Goal: Transaction & Acquisition: Purchase product/service

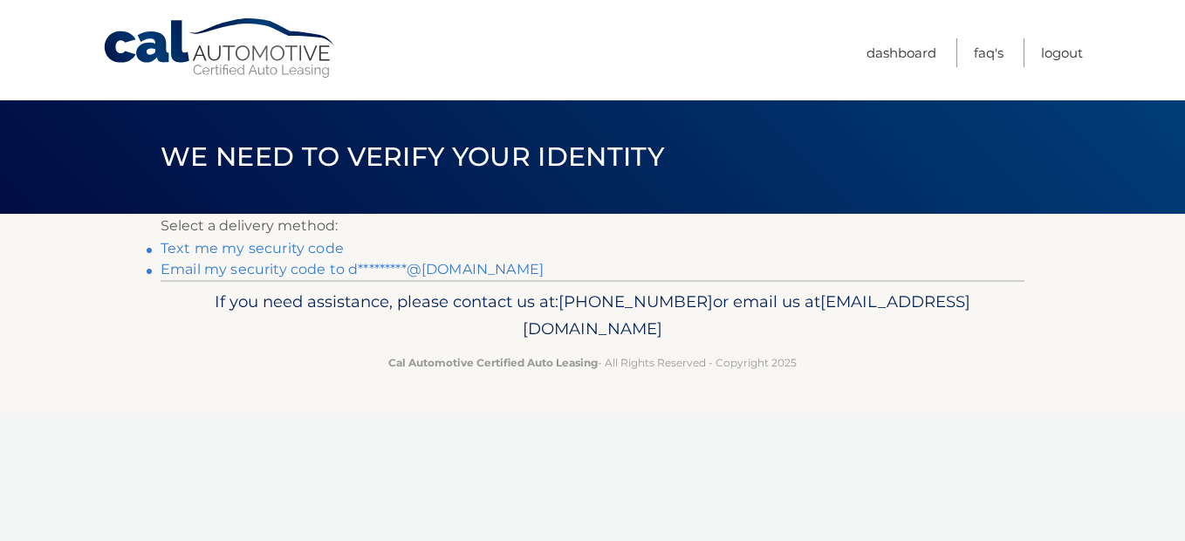
click at [303, 265] on link "Email my security code to d*********@aol.com" at bounding box center [352, 269] width 383 height 17
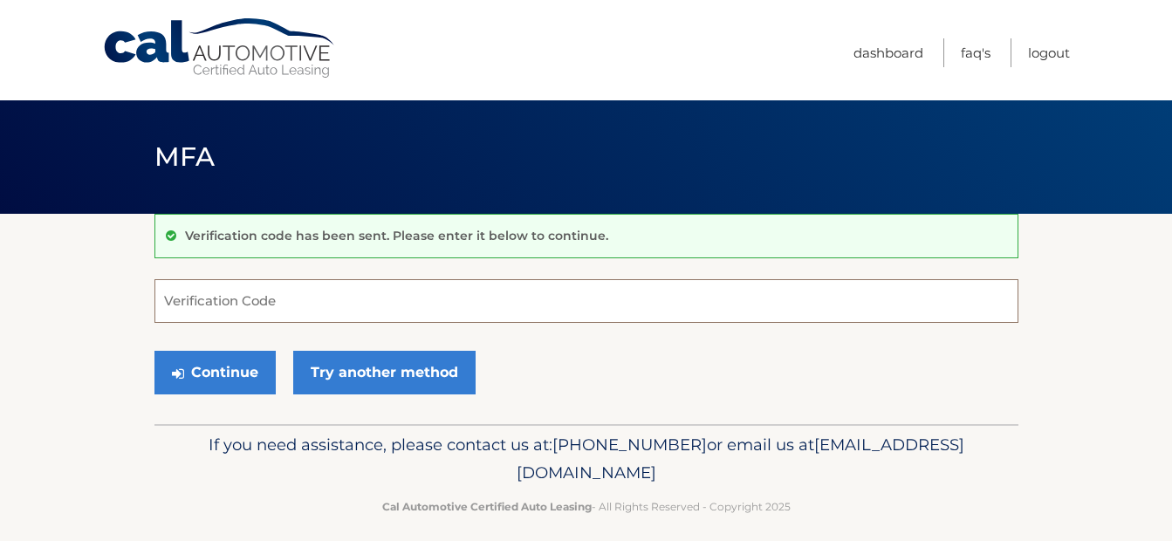
click at [319, 298] on input "Verification Code" at bounding box center [586, 301] width 864 height 44
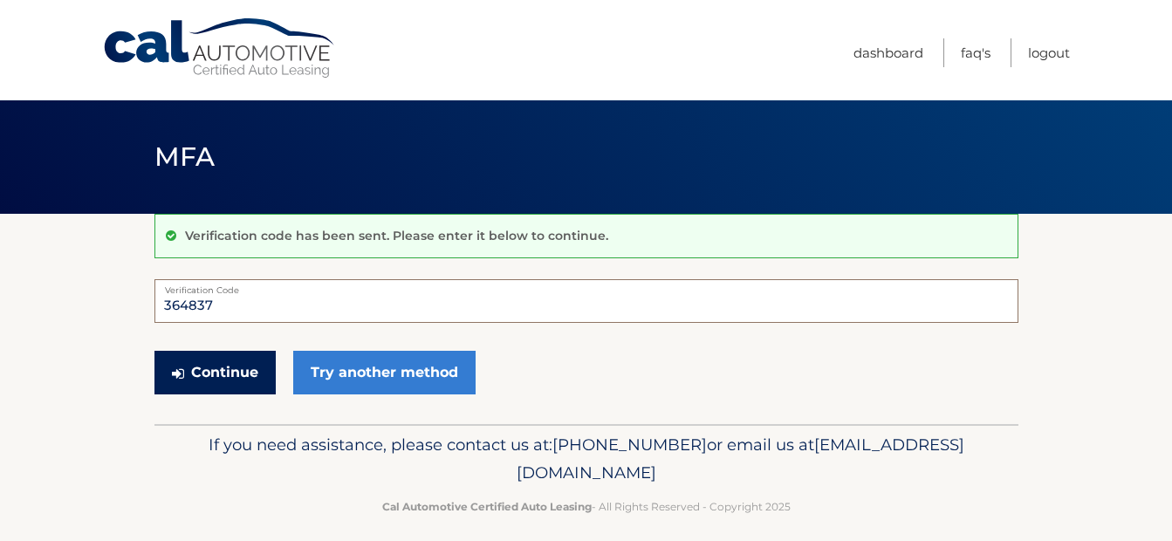
type input "364837"
click at [240, 388] on button "Continue" at bounding box center [214, 373] width 121 height 44
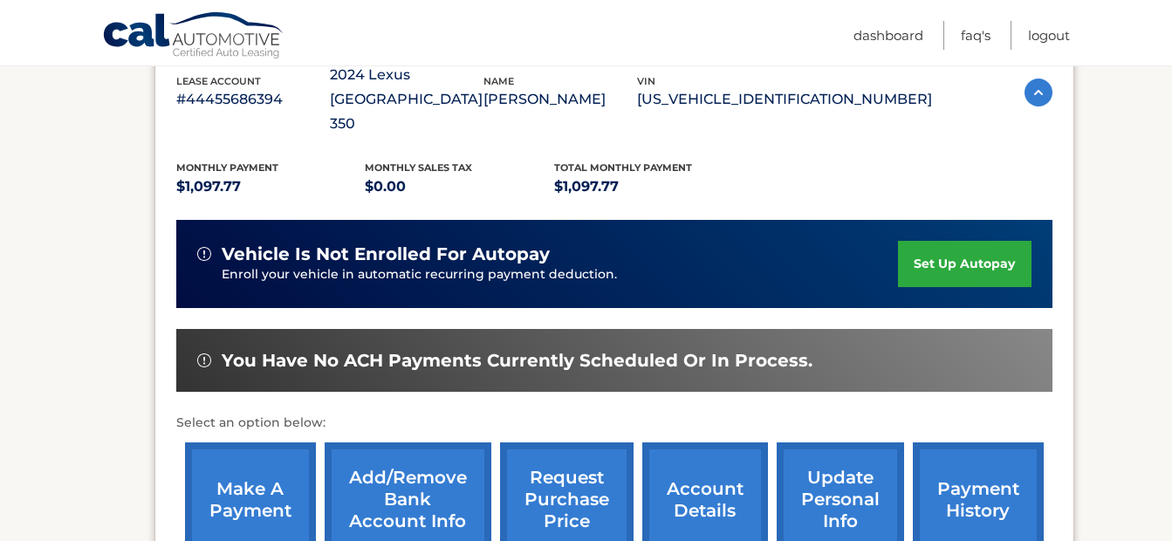
scroll to position [349, 0]
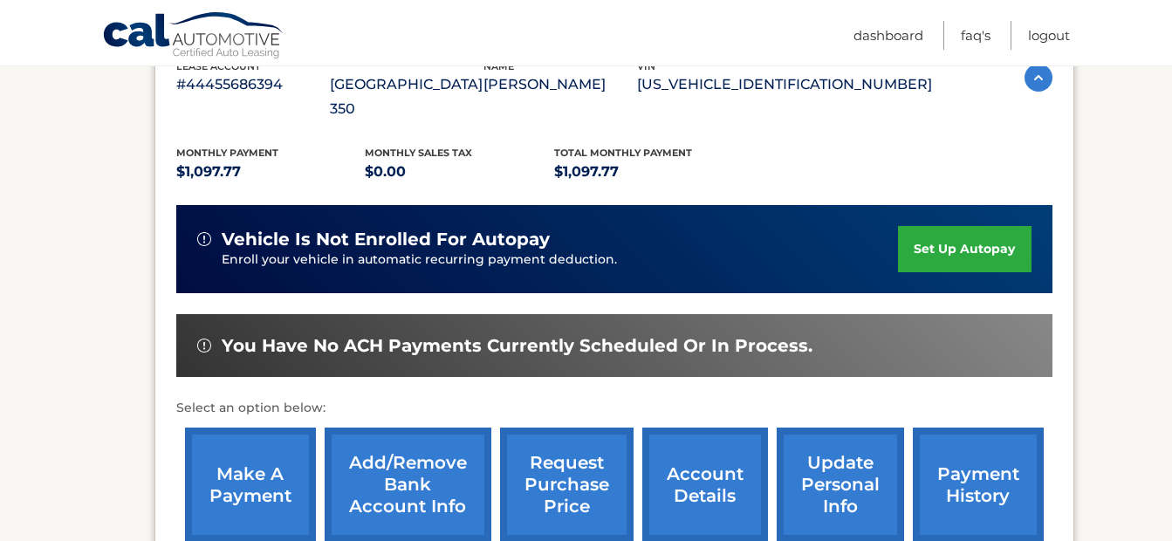
click at [226, 433] on link "make a payment" at bounding box center [250, 485] width 131 height 114
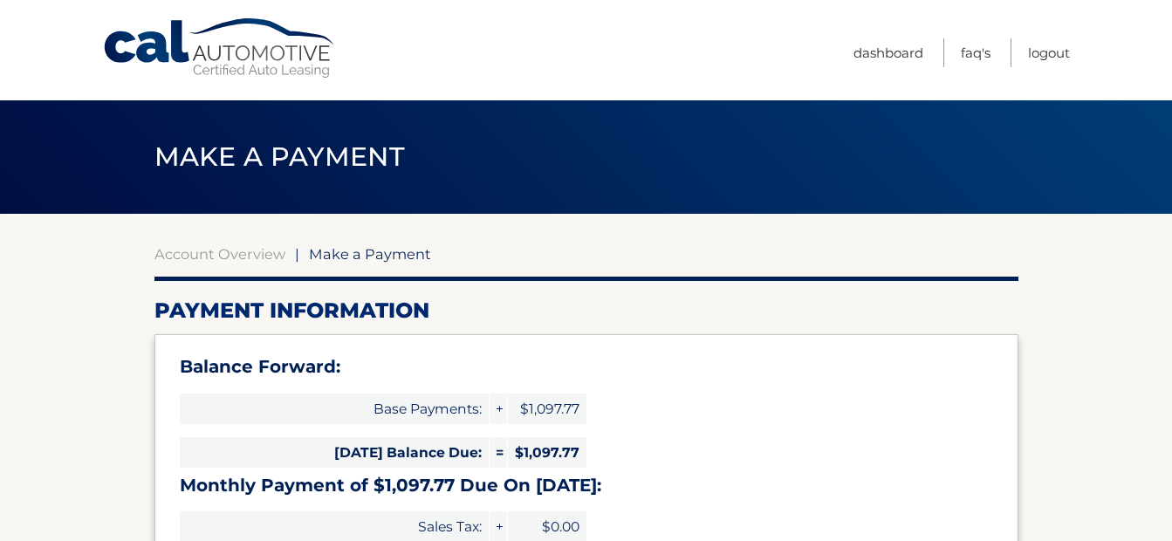
select select "NjE0ODE5MDItZDBkOC00OGY2LTk1NmQtMjVkYTM4MGY3ZWE5"
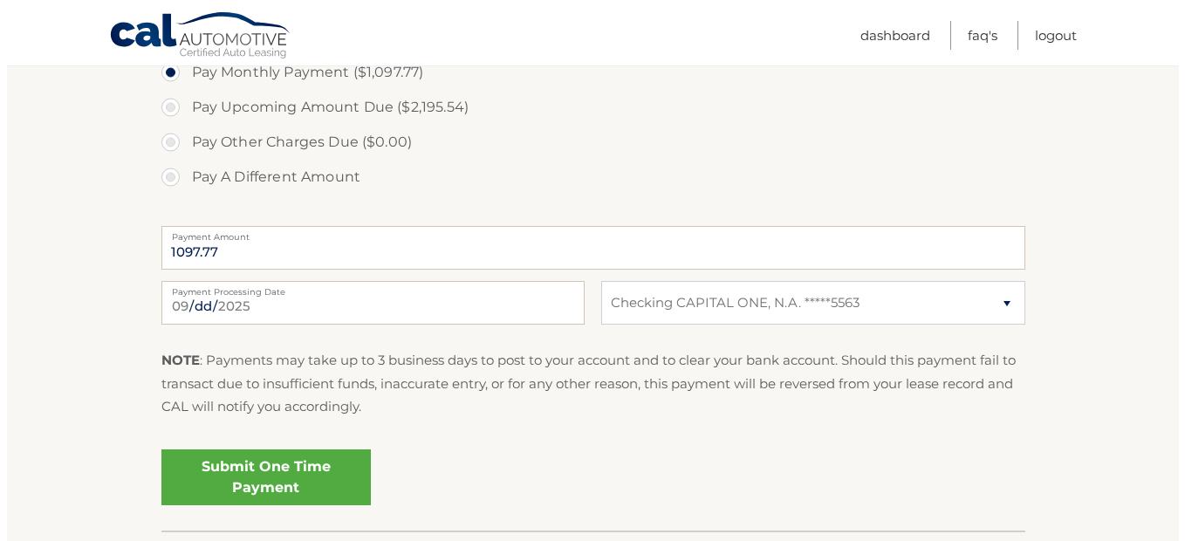
scroll to position [698, 0]
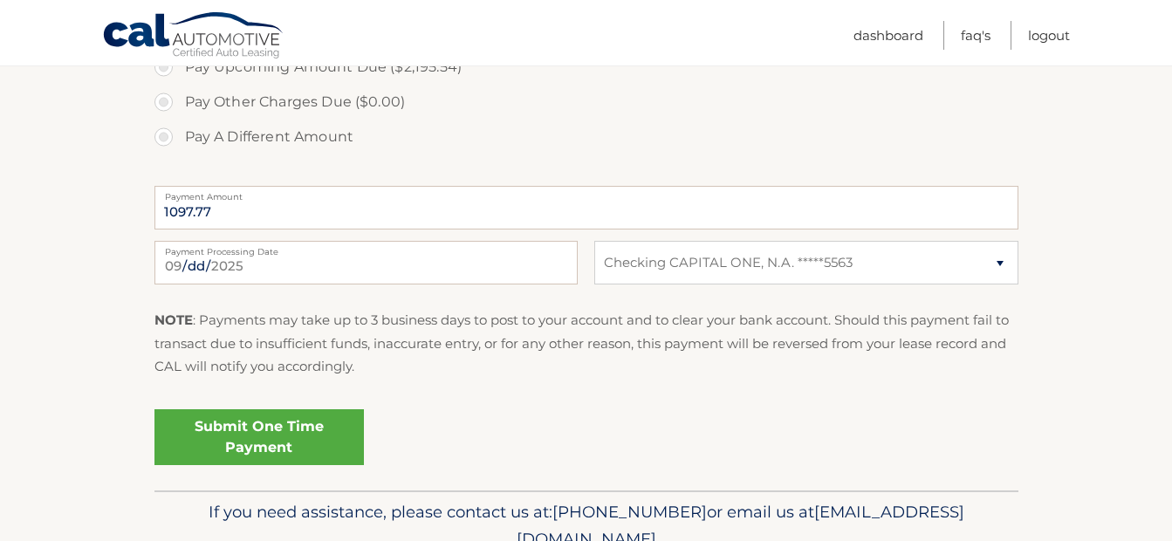
click at [274, 433] on link "Submit One Time Payment" at bounding box center [258, 437] width 209 height 56
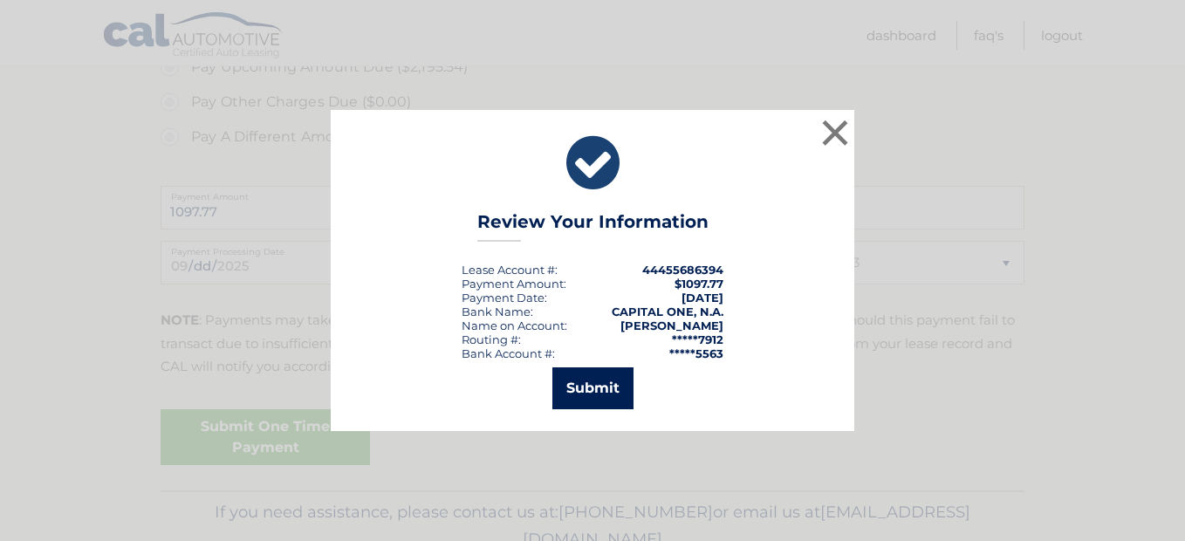
click at [587, 380] on button "Submit" at bounding box center [592, 388] width 81 height 42
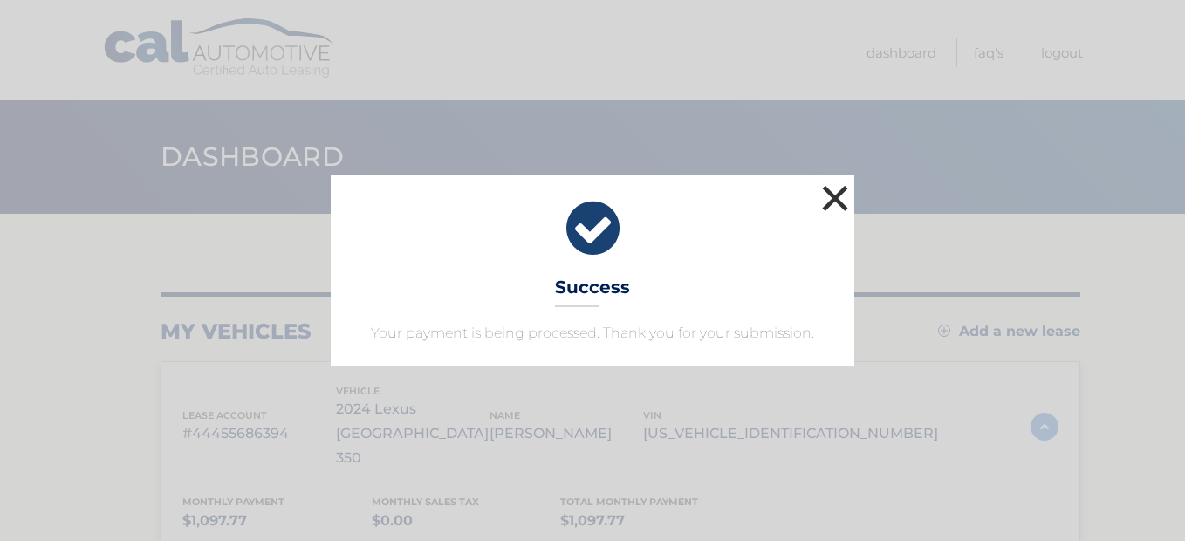
click at [841, 200] on button "×" at bounding box center [835, 198] width 35 height 35
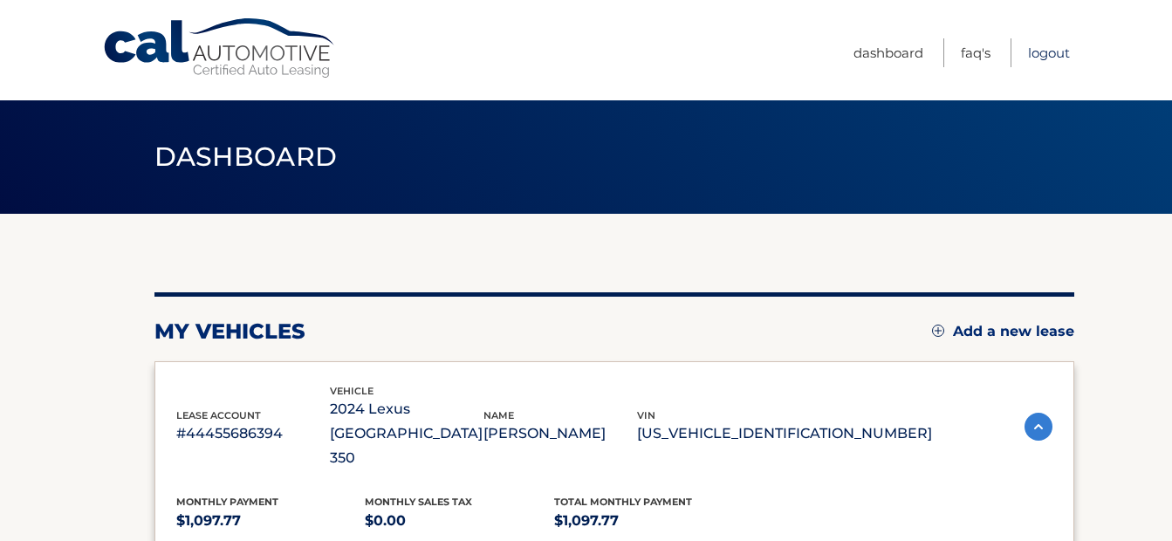
click at [1041, 51] on link "Logout" at bounding box center [1049, 52] width 42 height 29
